Goal: Task Accomplishment & Management: Manage account settings

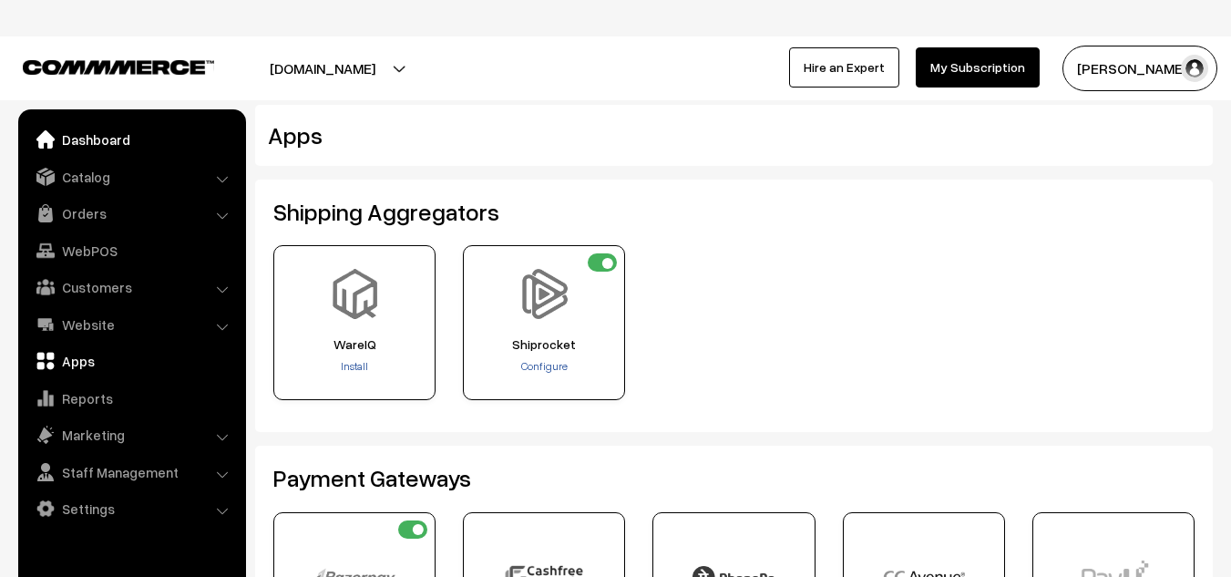
click at [89, 137] on link "Dashboard" at bounding box center [131, 139] width 217 height 33
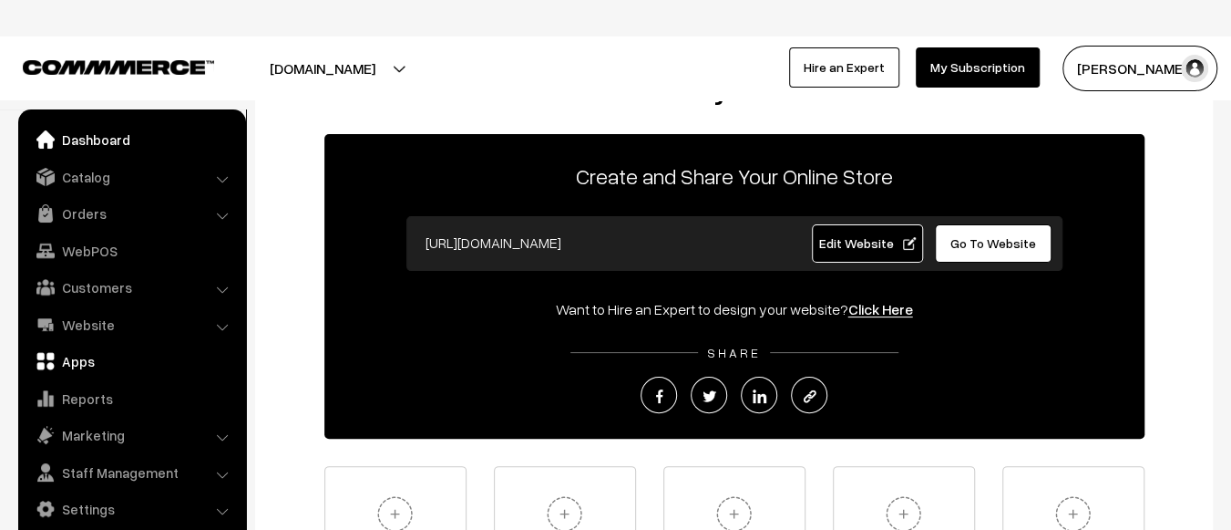
scroll to position [68, 0]
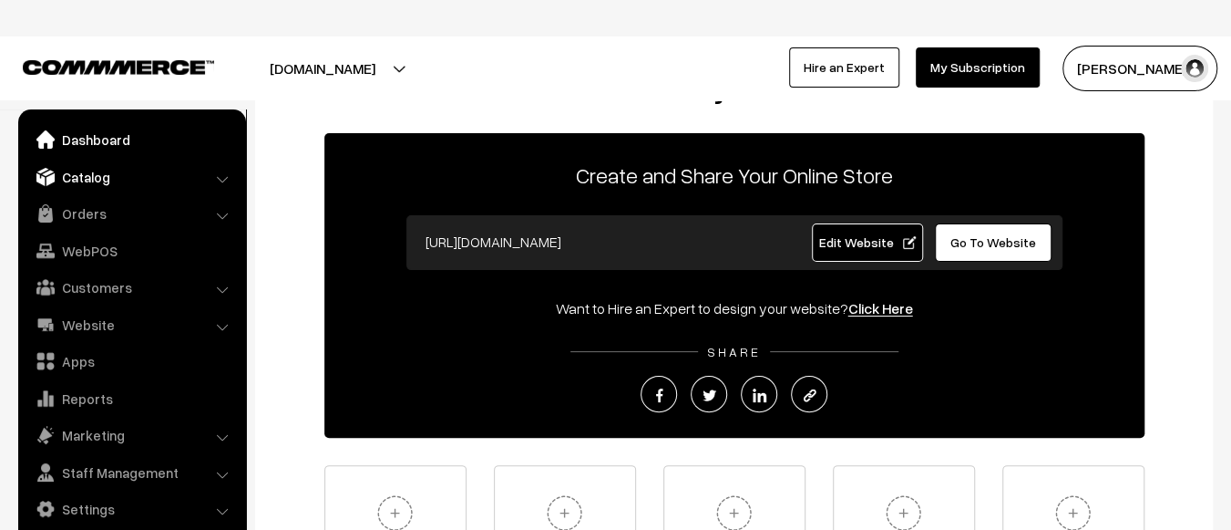
click at [120, 174] on link "Catalog" at bounding box center [131, 176] width 217 height 33
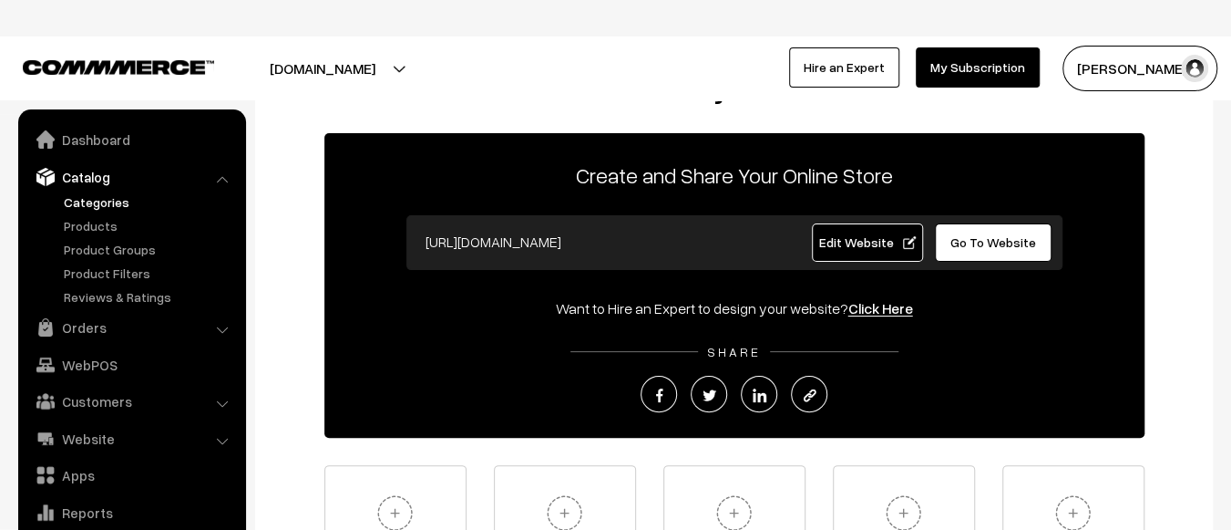
click at [114, 198] on link "Categories" at bounding box center [149, 201] width 180 height 19
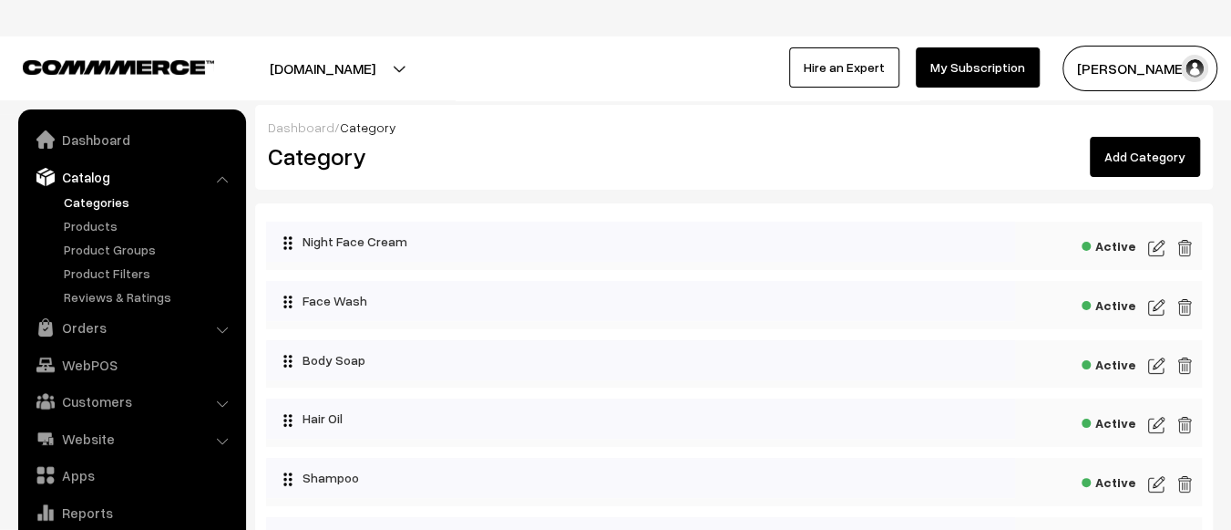
scroll to position [50, 0]
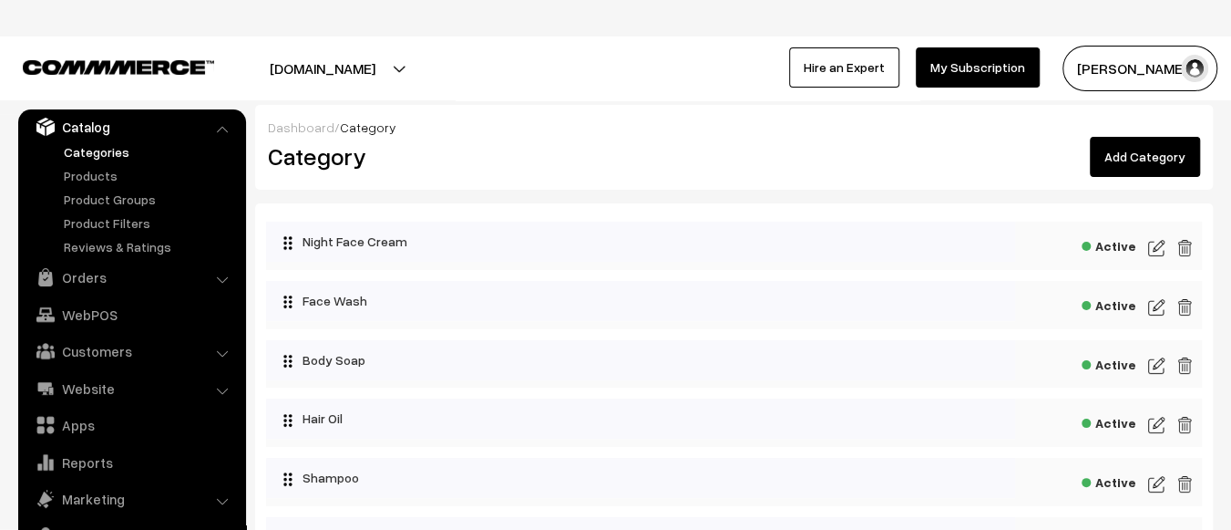
click at [1155, 252] on img at bounding box center [1156, 248] width 16 height 22
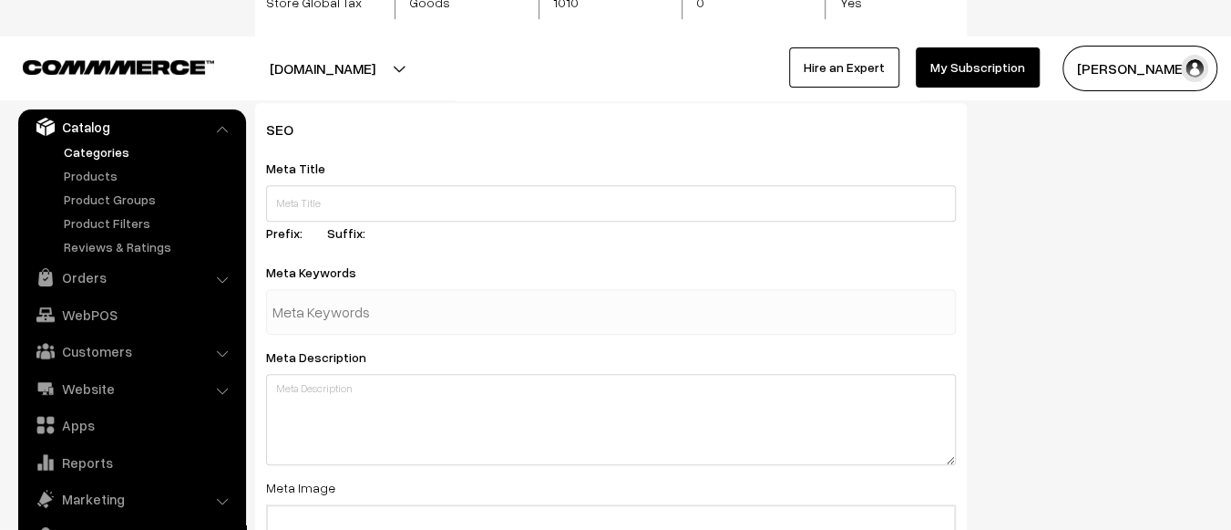
scroll to position [729, 0]
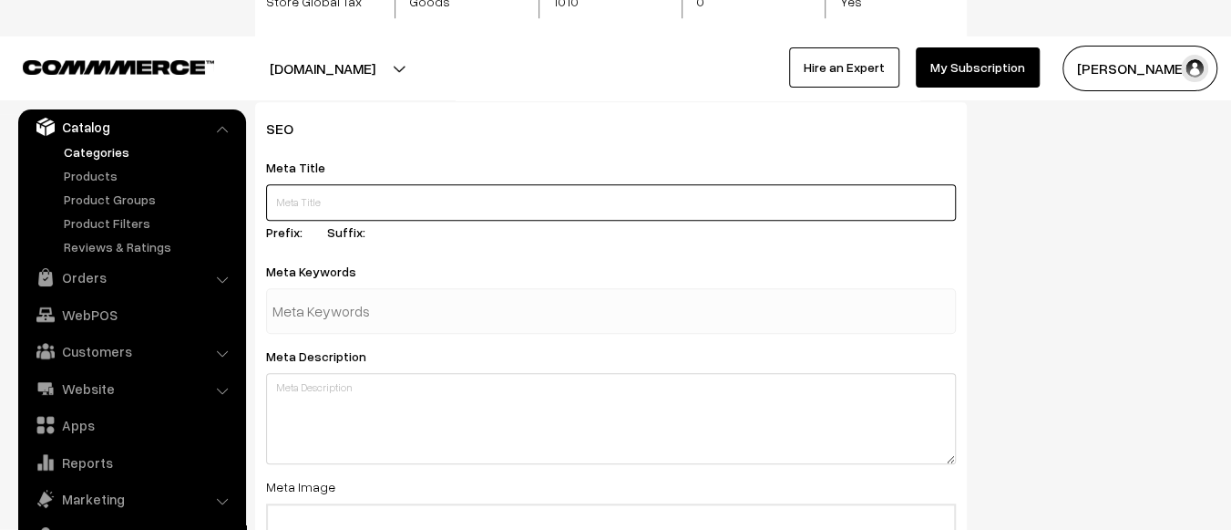
click at [407, 207] on input "text" at bounding box center [611, 202] width 690 height 36
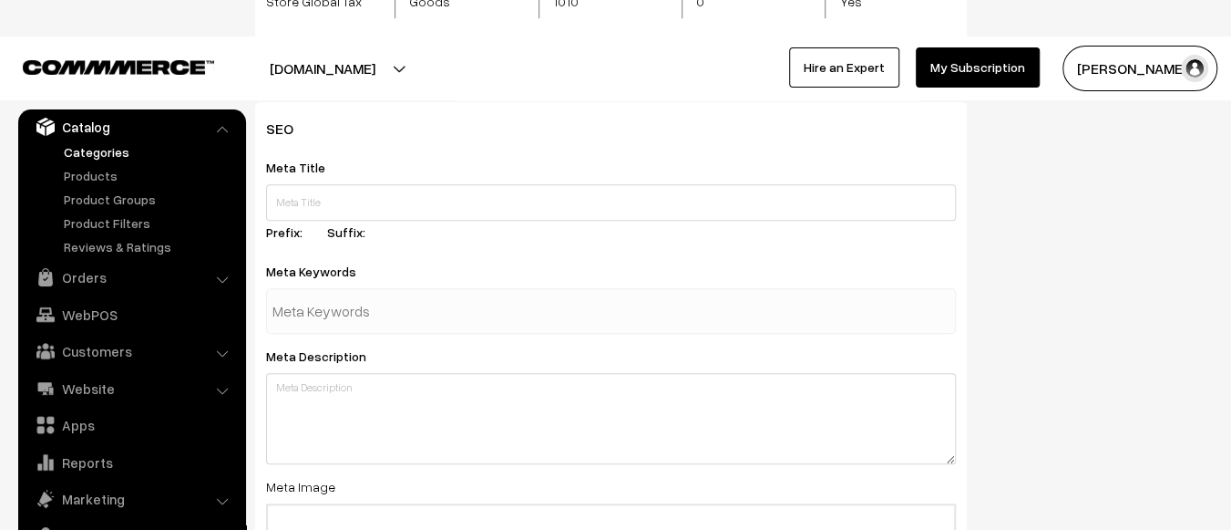
click at [376, 319] on input "text" at bounding box center [368, 311] width 190 height 36
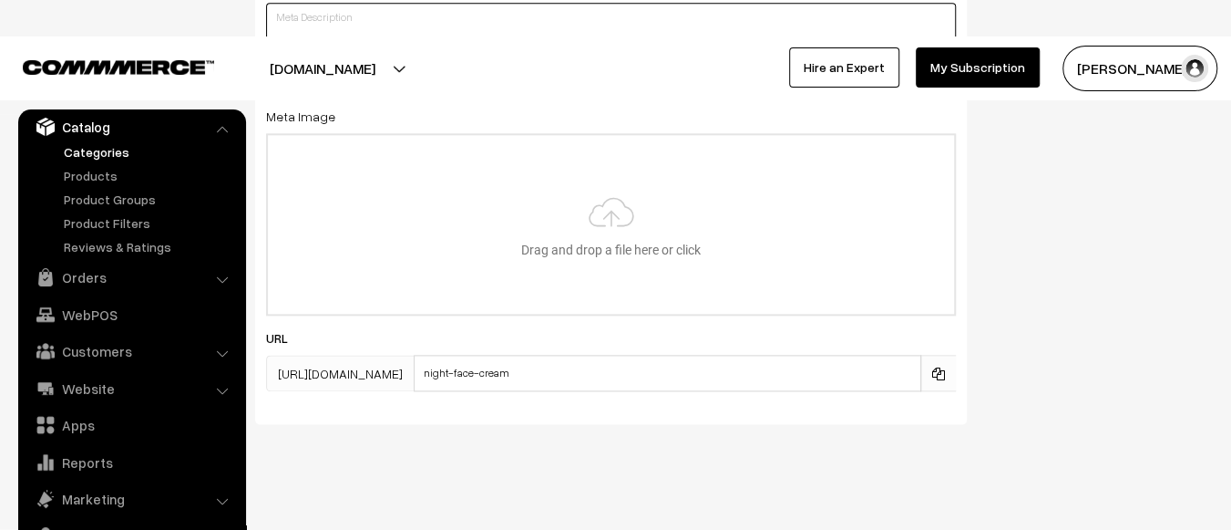
scroll to position [1097, 0]
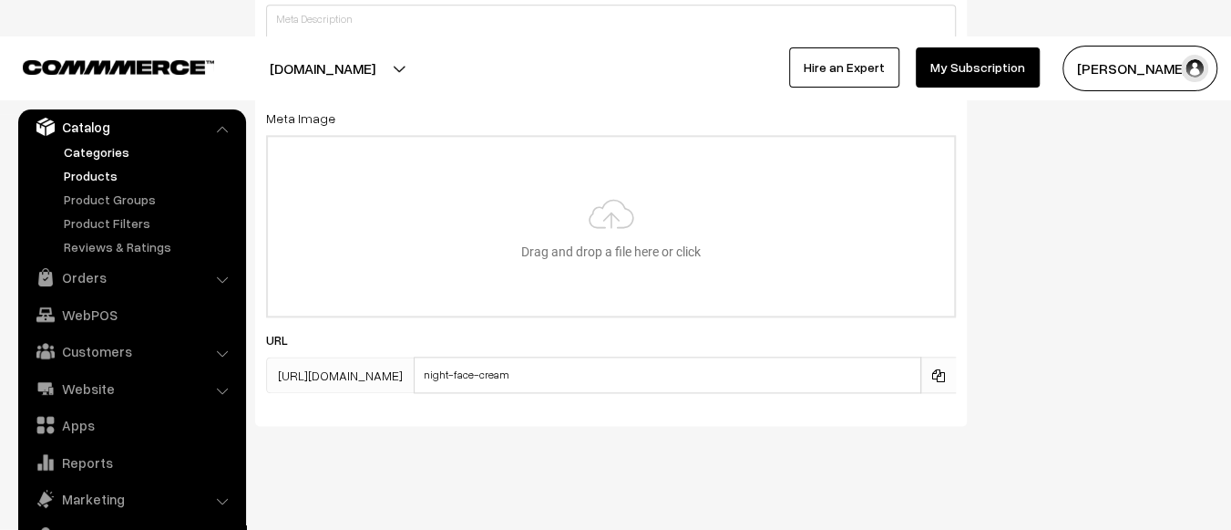
drag, startPoint x: 376, startPoint y: 319, endPoint x: 88, endPoint y: 179, distance: 320.4
click at [88, 179] on link "Products" at bounding box center [149, 175] width 180 height 19
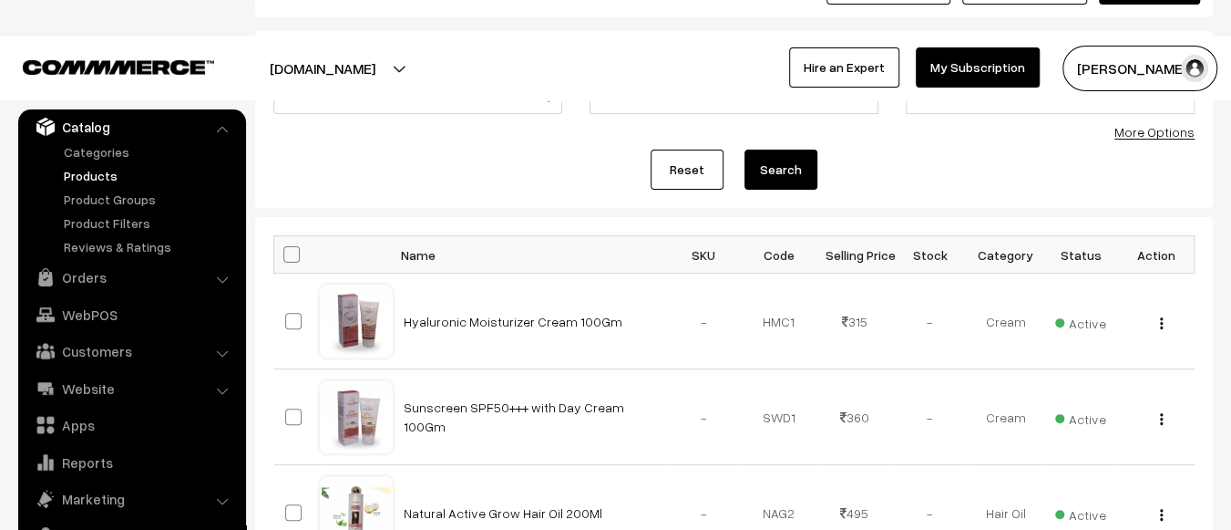
scroll to position [175, 0]
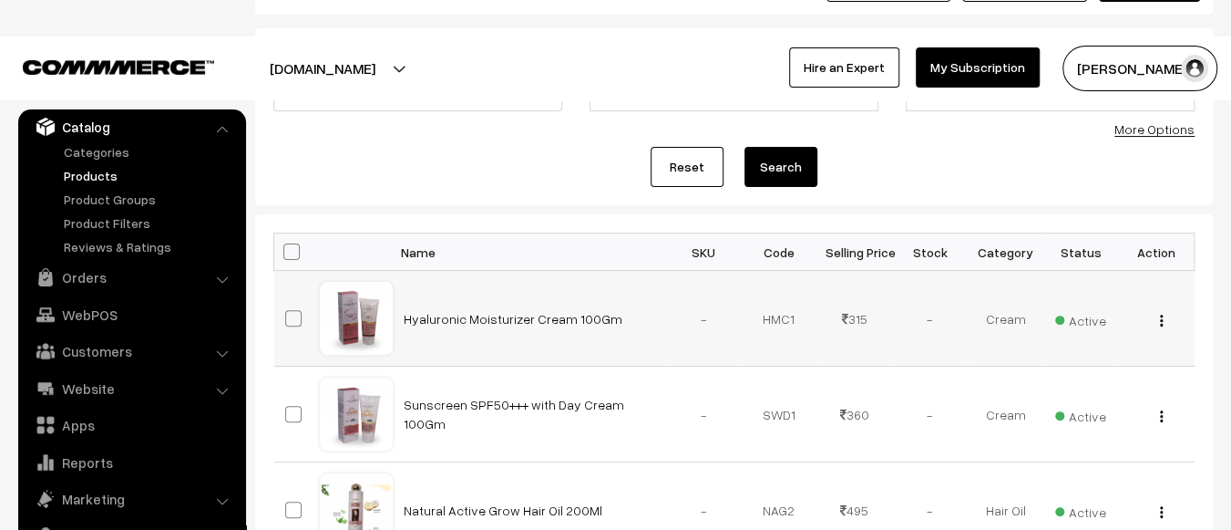
click at [1160, 320] on img "button" at bounding box center [1161, 320] width 3 height 12
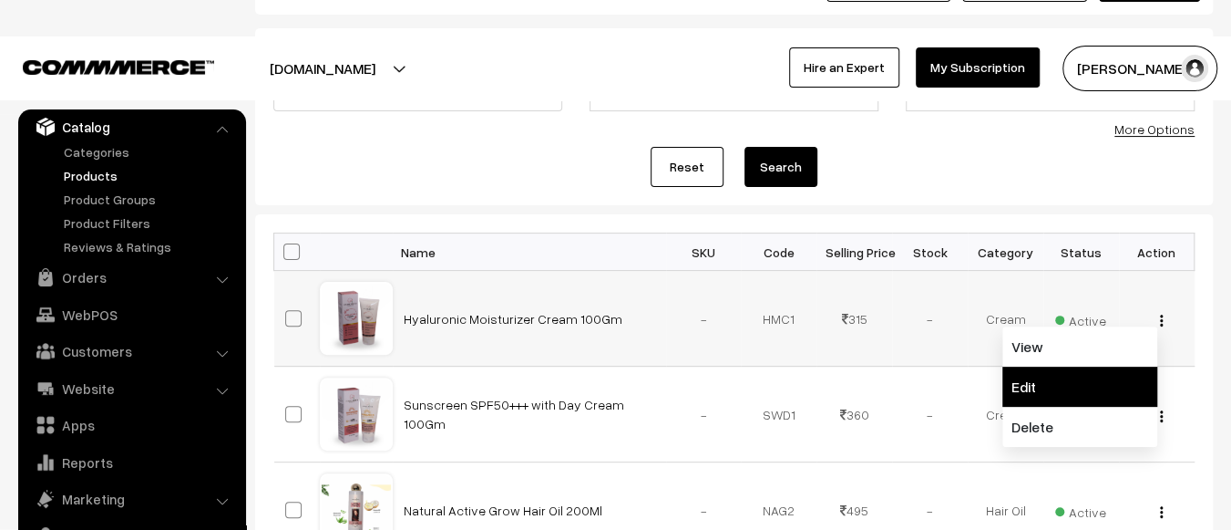
click at [1018, 390] on link "Edit" at bounding box center [1080, 386] width 155 height 40
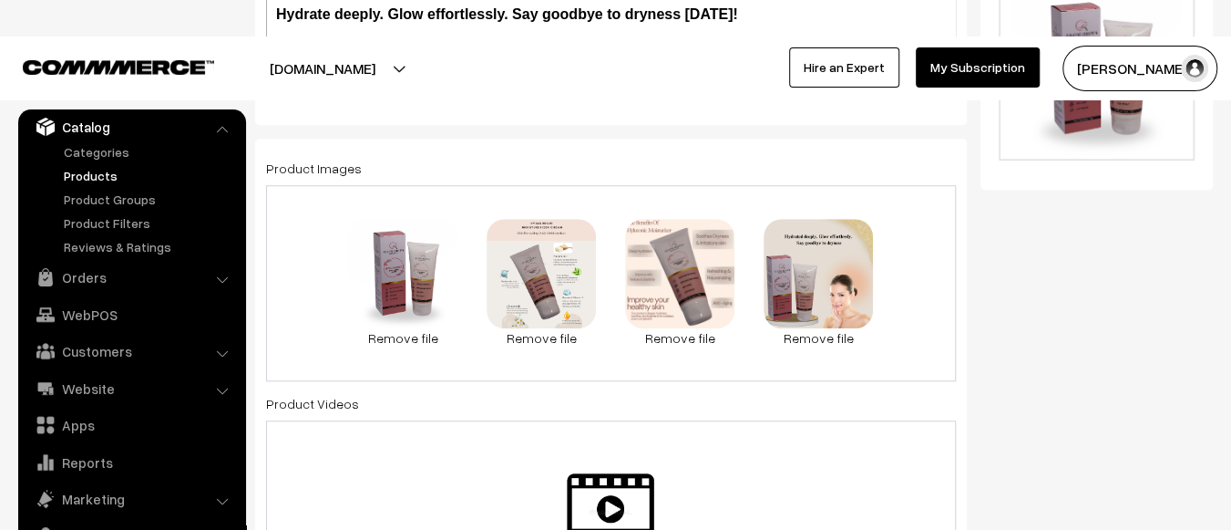
scroll to position [99, 0]
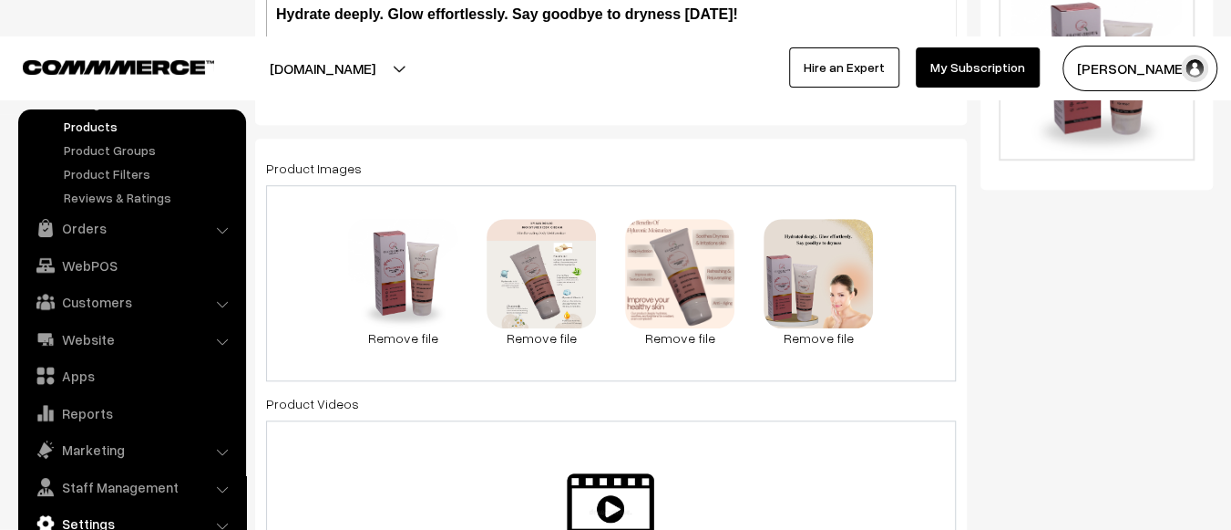
click at [97, 517] on link "Settings" at bounding box center [131, 523] width 217 height 33
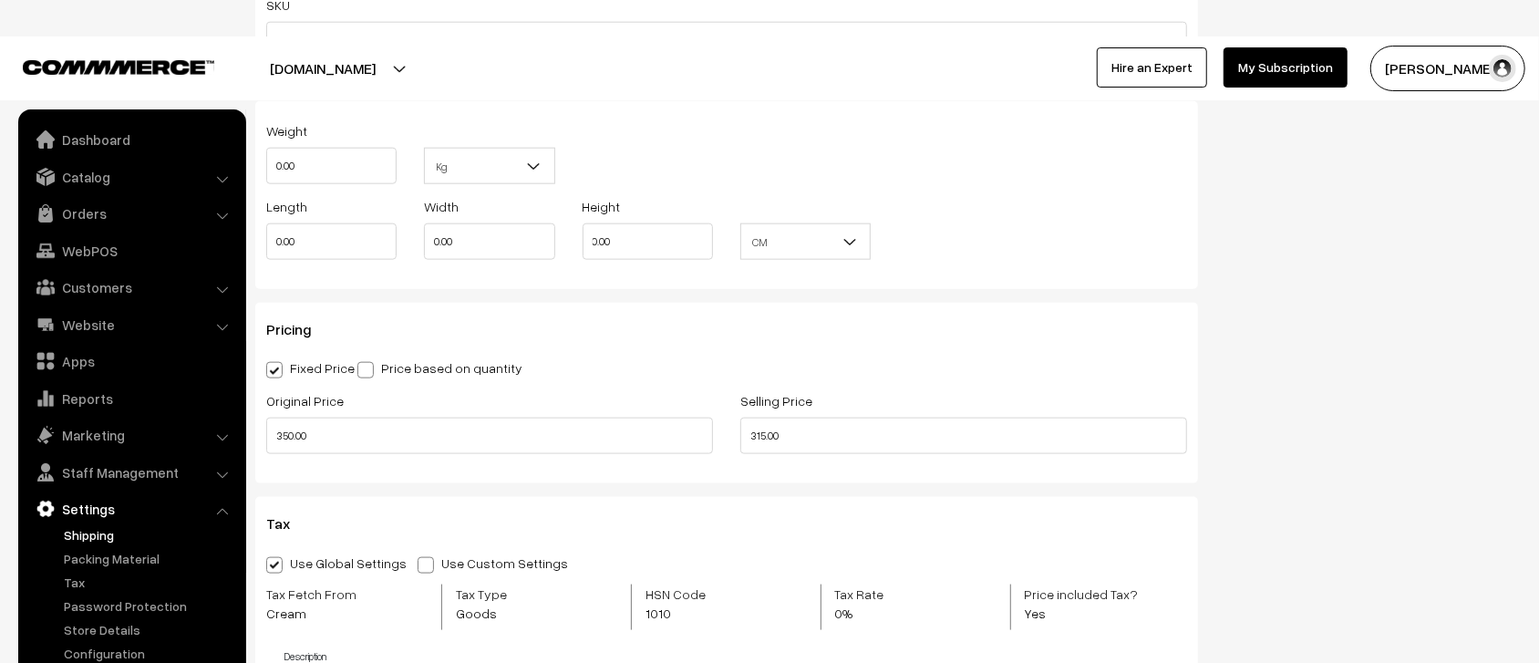
scroll to position [1354, 0]
click at [124, 529] on link "Configuration" at bounding box center [149, 653] width 180 height 19
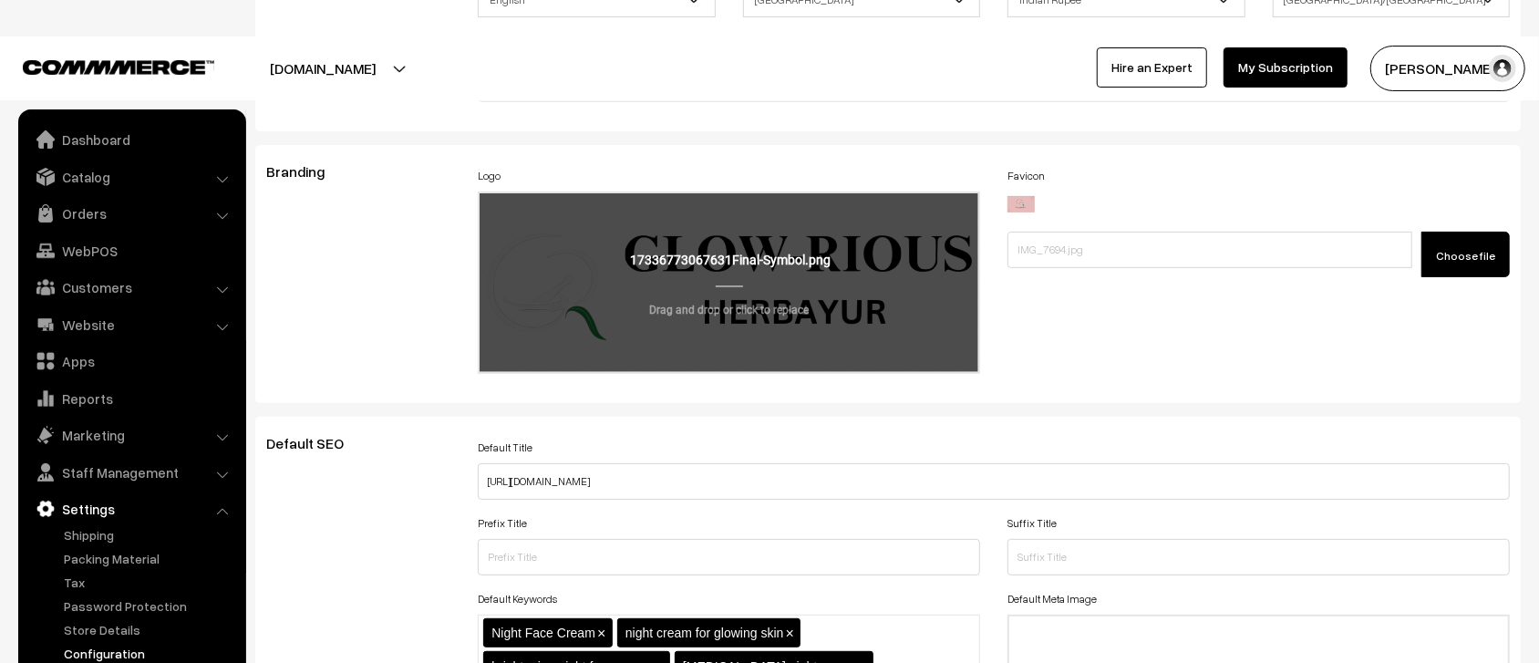
scroll to position [246, 0]
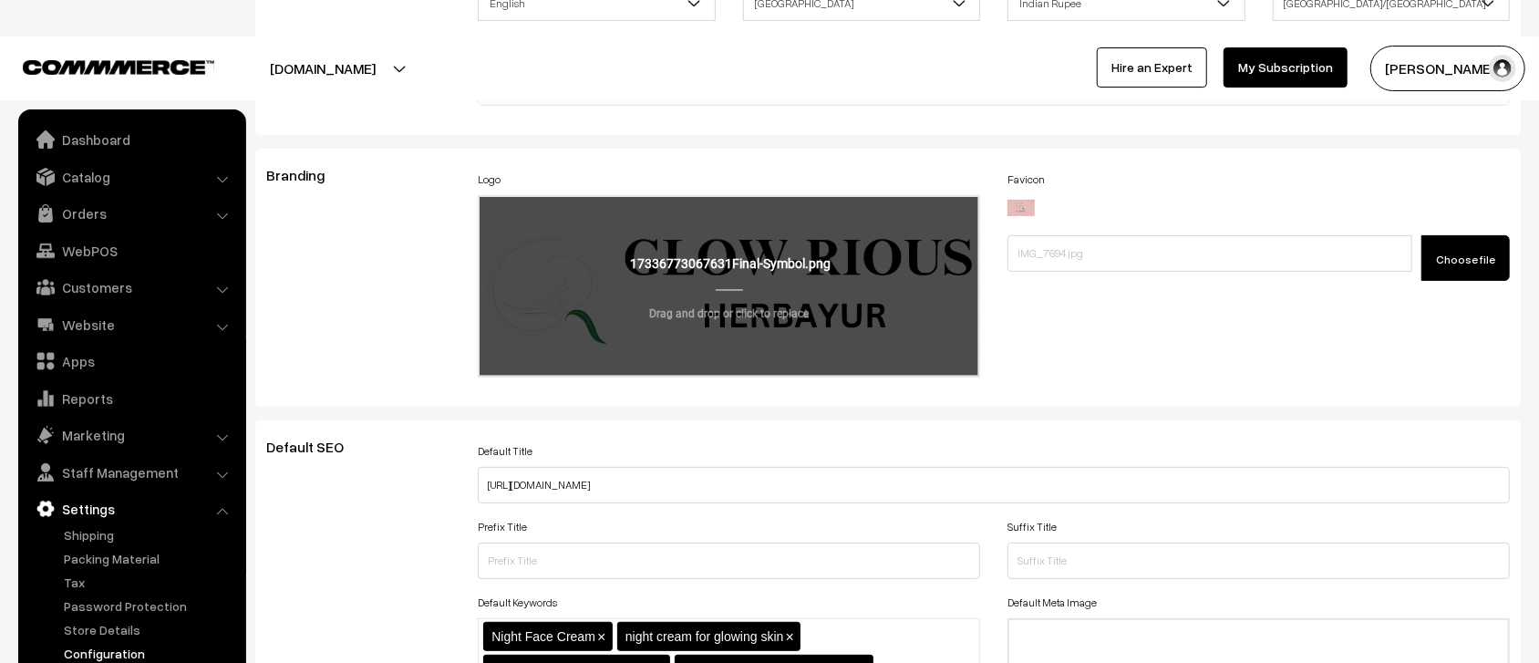
click at [748, 292] on input "file" at bounding box center [728, 286] width 499 height 179
type input "C:\fakepath\Screenshot 2025-04-09 172713.jpg"
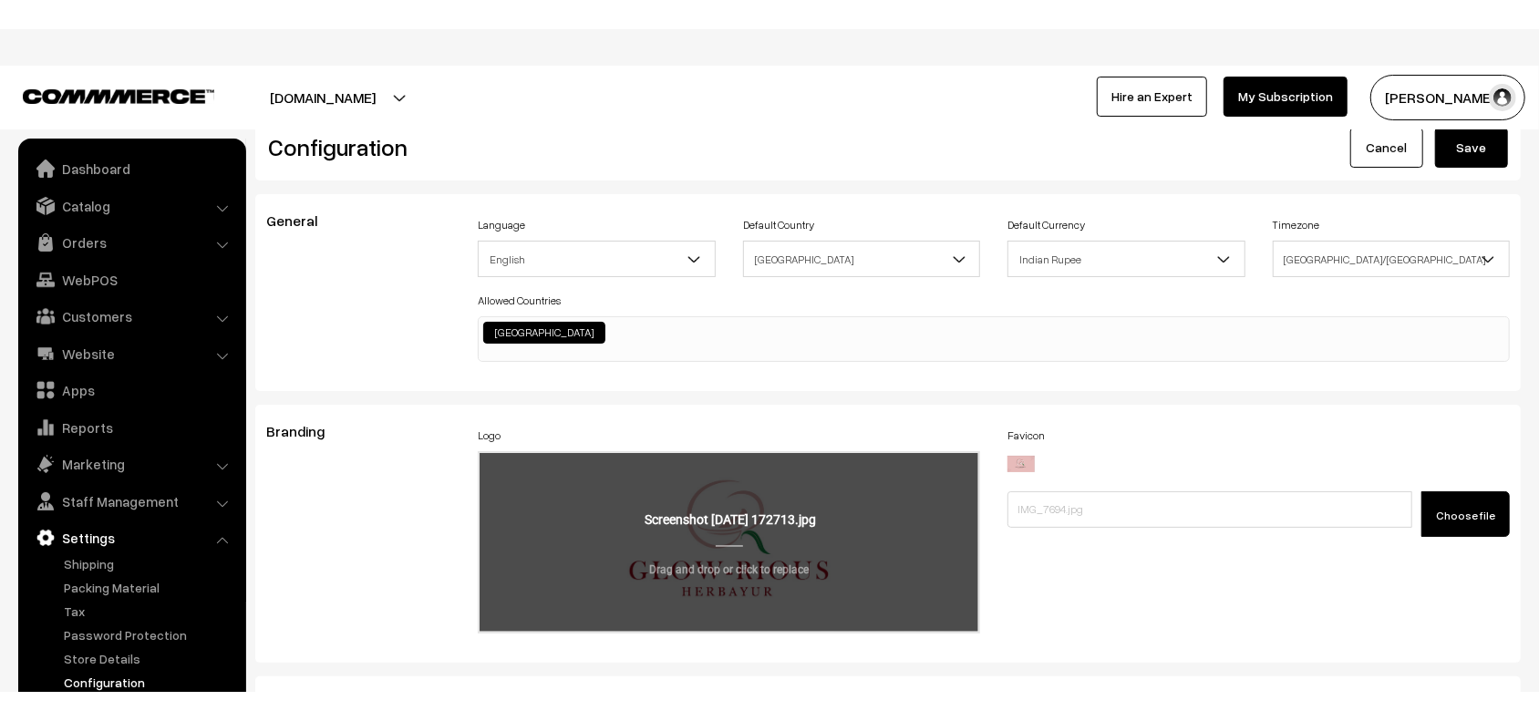
scroll to position [0, 0]
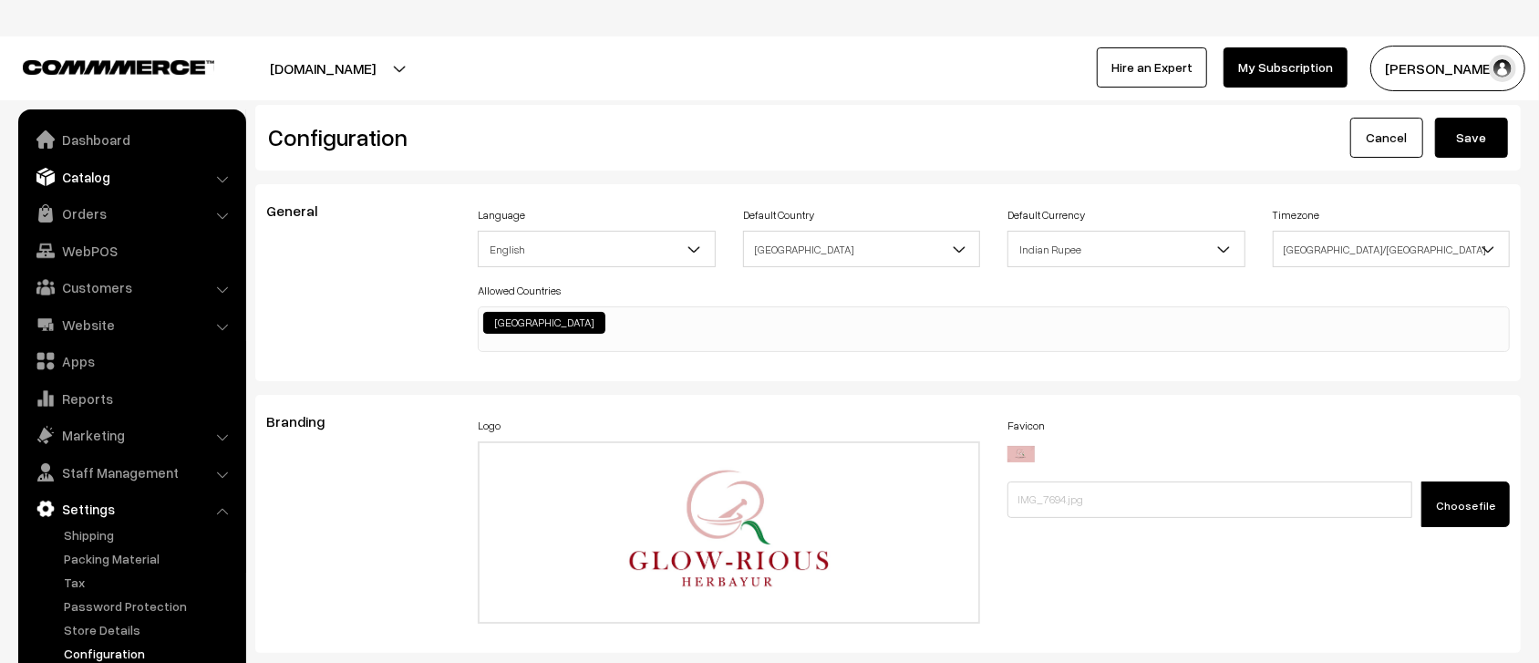
click at [162, 165] on link "Catalog" at bounding box center [131, 176] width 217 height 33
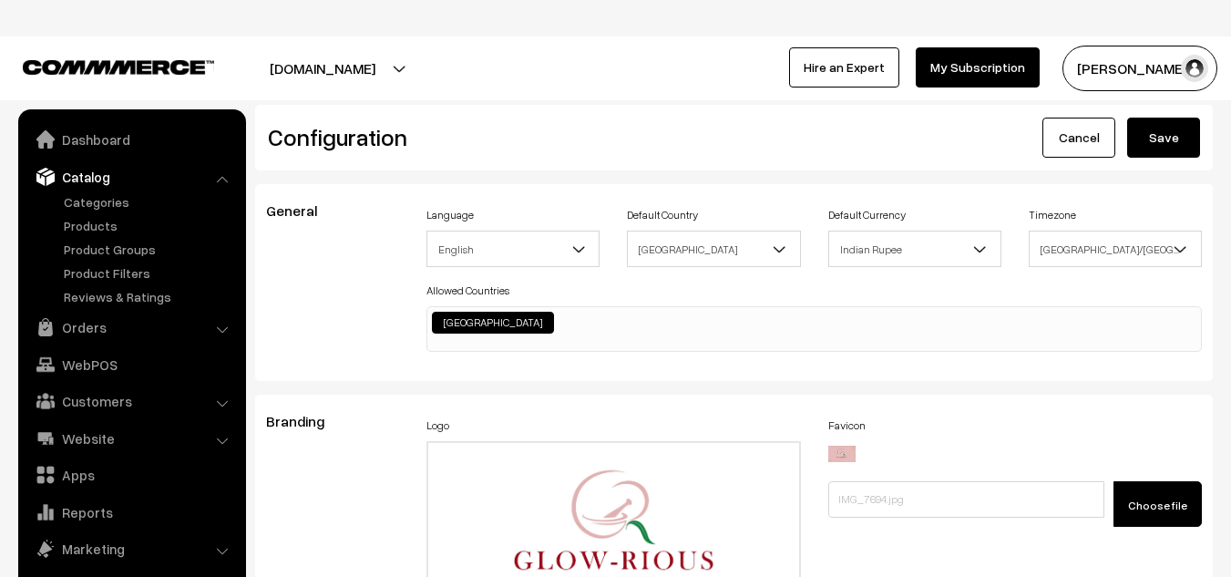
scroll to position [1379, 0]
click at [86, 209] on link "Categories" at bounding box center [149, 201] width 180 height 19
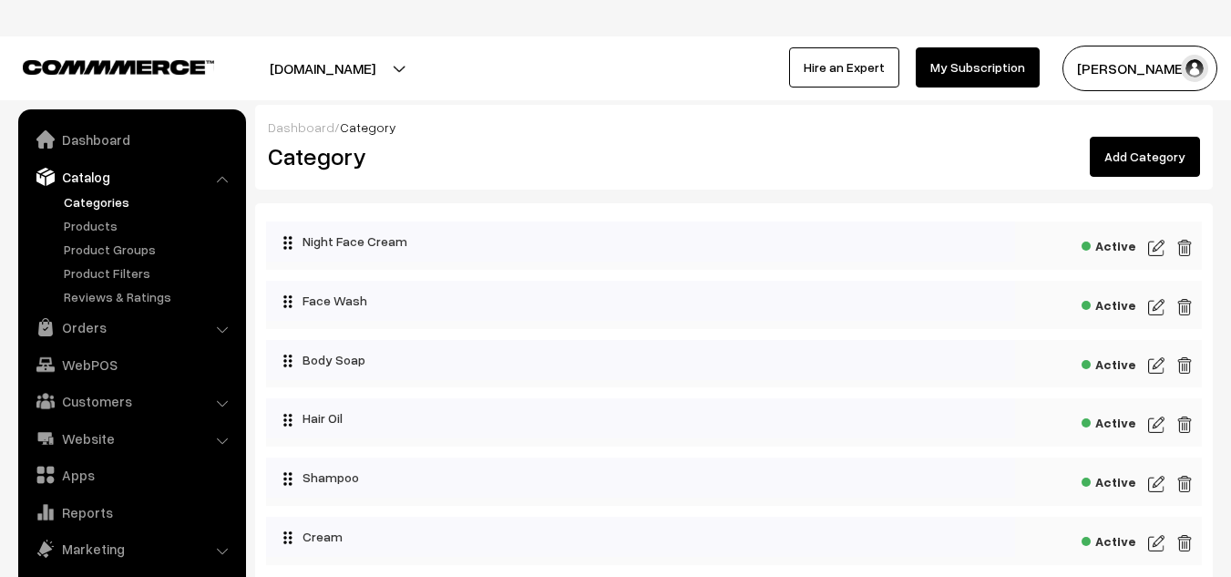
scroll to position [51, 0]
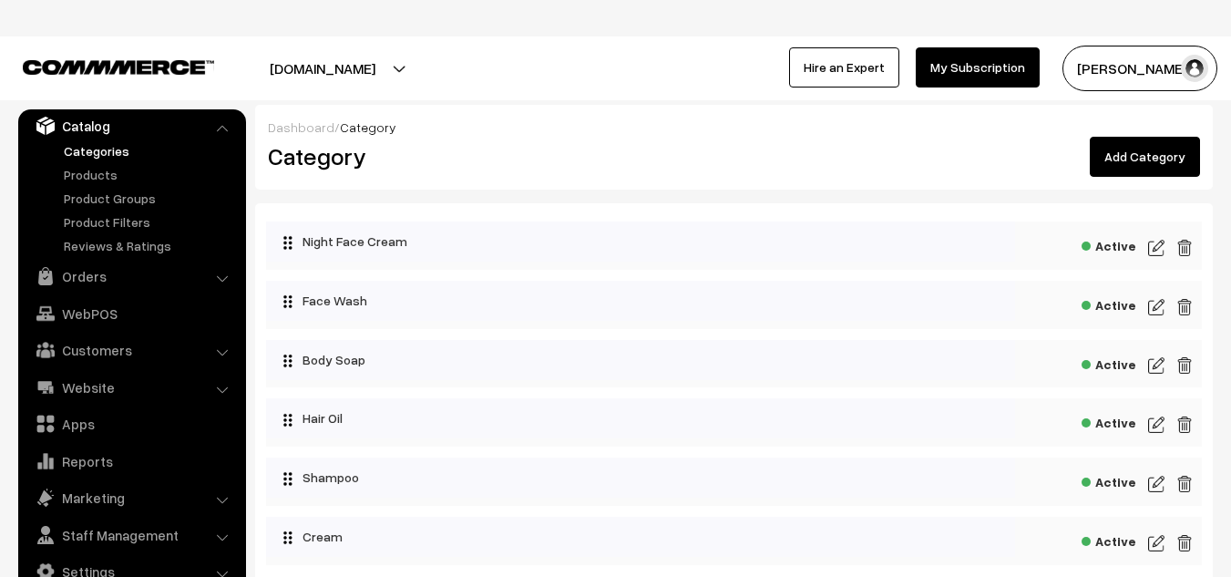
click at [1154, 244] on img at bounding box center [1156, 248] width 16 height 22
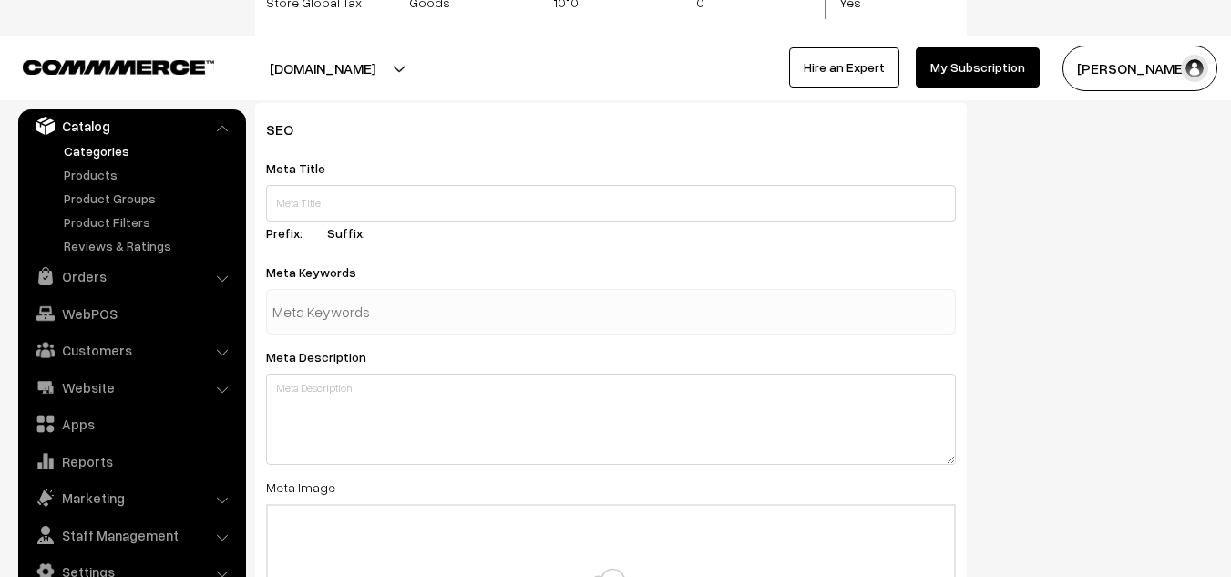
scroll to position [729, 0]
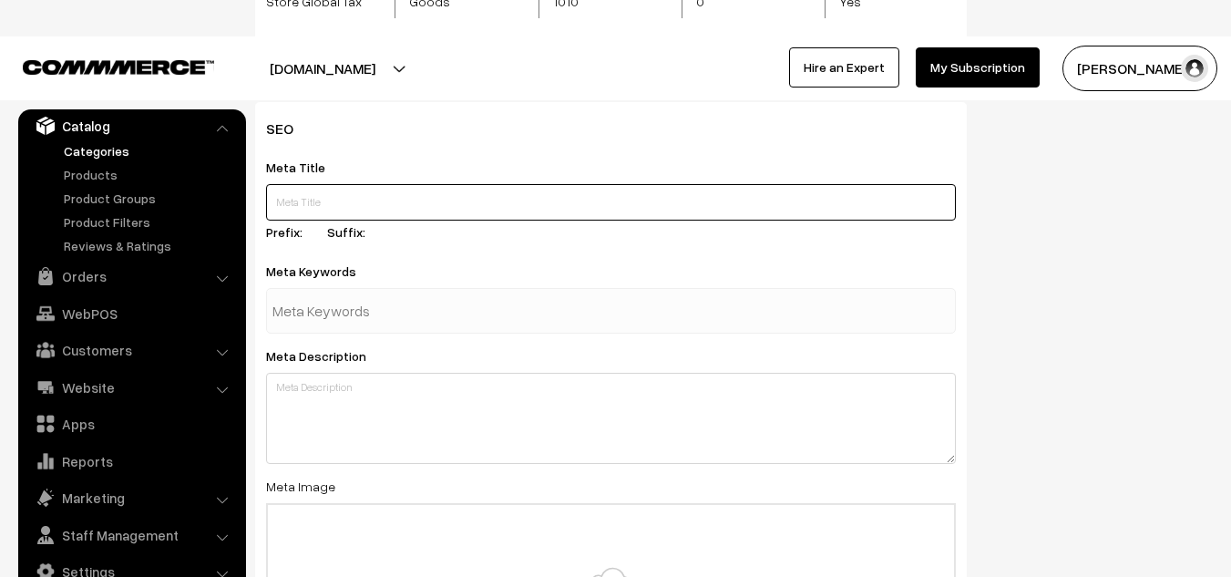
click at [465, 199] on input "text" at bounding box center [611, 202] width 690 height 36
click at [297, 210] on input "text" at bounding box center [611, 202] width 690 height 36
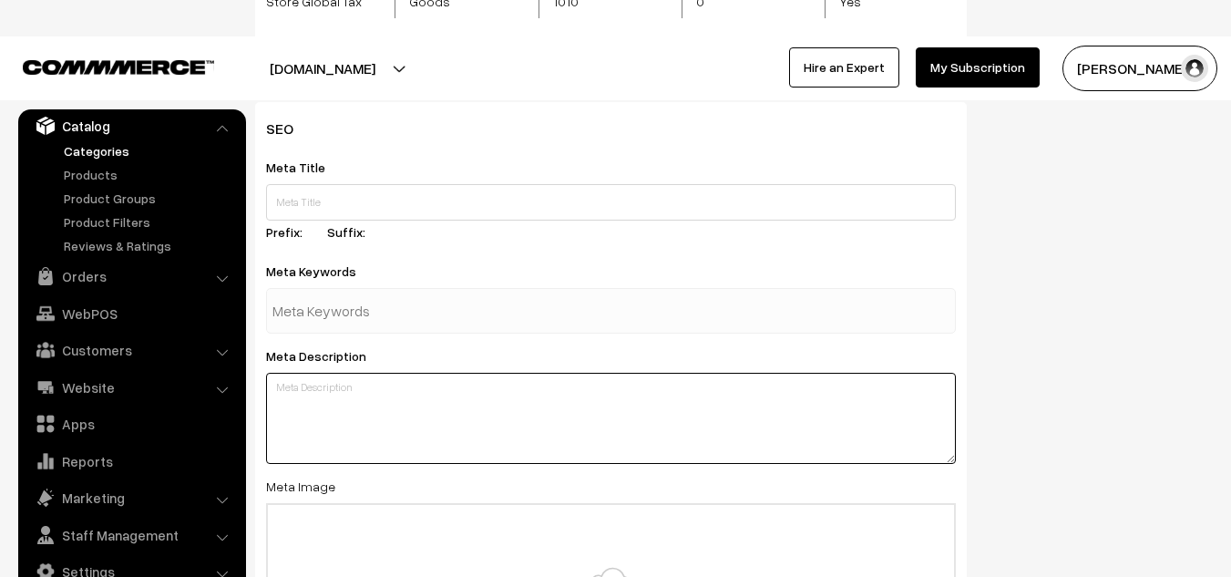
click at [314, 385] on textarea at bounding box center [611, 418] width 690 height 91
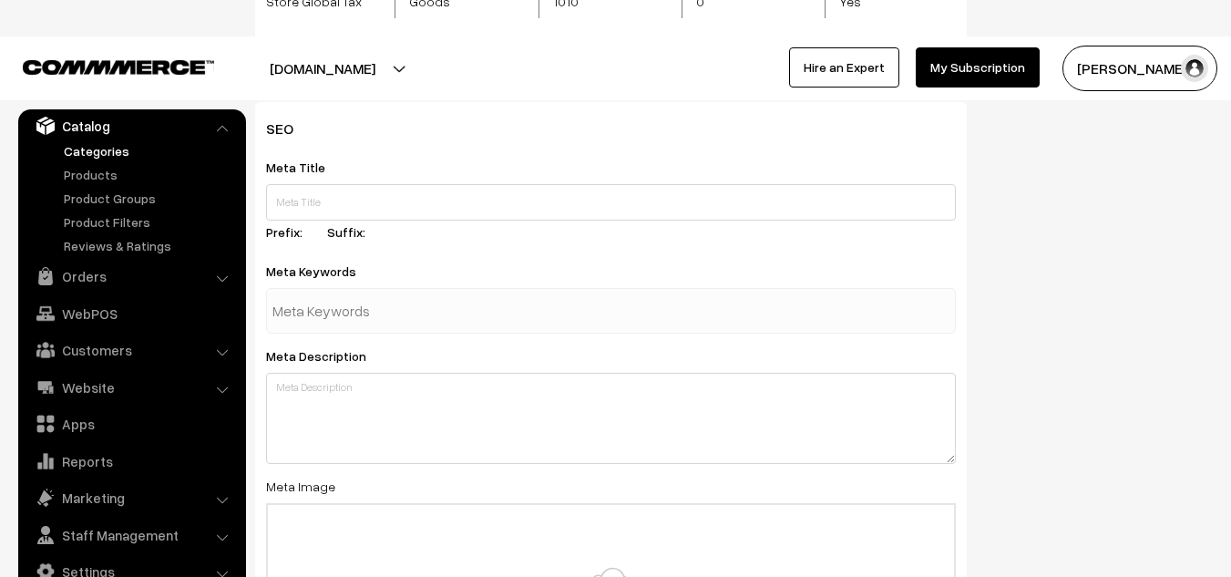
click at [378, 303] on input "text" at bounding box center [368, 311] width 190 height 36
click at [315, 299] on input "text" at bounding box center [368, 311] width 190 height 36
